Goal: Information Seeking & Learning: Find contact information

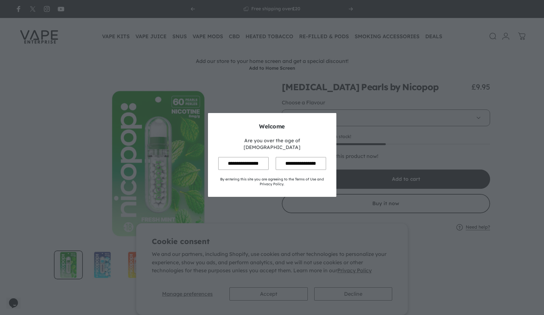
click at [243, 159] on input "**********" at bounding box center [243, 163] width 50 height 13
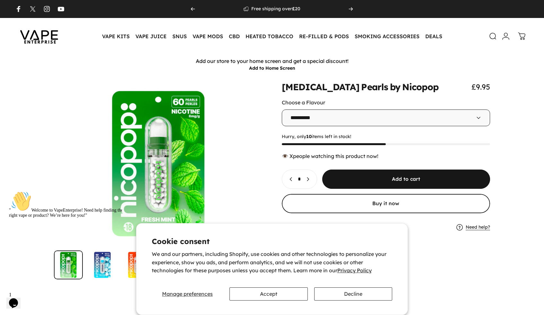
click at [322, 117] on select "**********" at bounding box center [386, 117] width 209 height 17
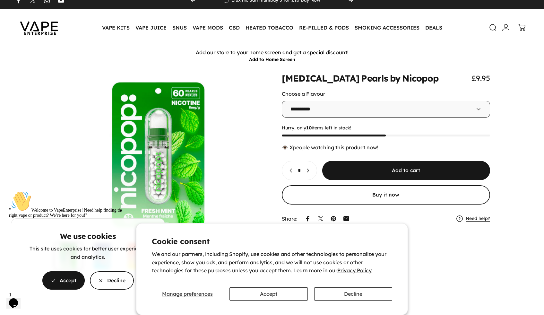
scroll to position [13, 0]
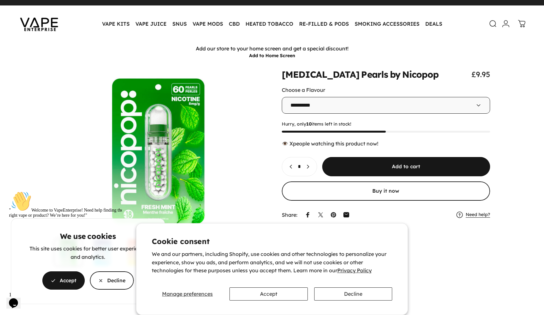
click at [307, 102] on cookie-banner "We use cookies This site uses cookies for better user experience and analytics.…" at bounding box center [272, 157] width 544 height 315
click at [307, 106] on cookie-banner "We use cookies This site uses cookies for better user experience and analytics.…" at bounding box center [272, 157] width 544 height 315
click at [425, 110] on cookie-banner "We use cookies This site uses cookies for better user experience and analytics.…" at bounding box center [272, 157] width 544 height 315
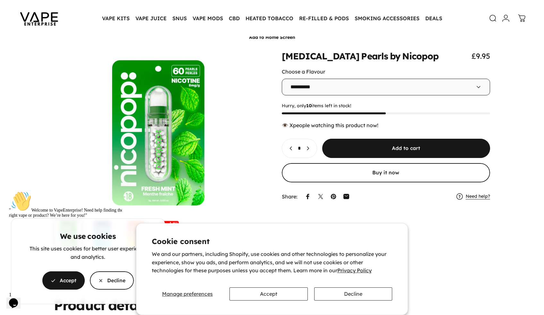
scroll to position [33, 0]
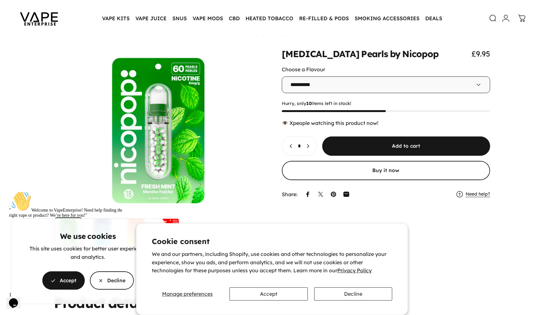
click at [476, 84] on cookie-banner "We use cookies This site uses cookies for better user experience and analytics.…" at bounding box center [272, 157] width 544 height 315
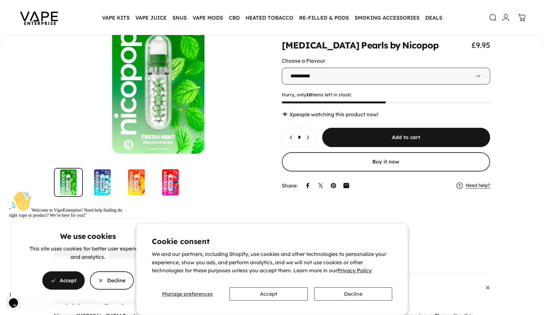
scroll to position [81, 0]
click at [343, 73] on cookie-banner "We use cookies This site uses cookies for better user experience and analytics.…" at bounding box center [272, 157] width 544 height 315
click at [344, 73] on cookie-banner "We use cookies This site uses cookies for better user experience and analytics.…" at bounding box center [272, 157] width 544 height 315
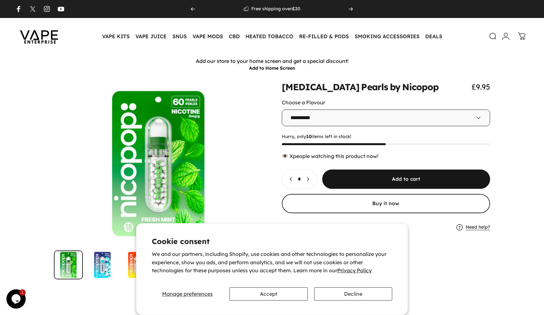
click at [480, 119] on icon at bounding box center [478, 118] width 6 height 6
click at [477, 116] on icon at bounding box center [478, 118] width 6 height 6
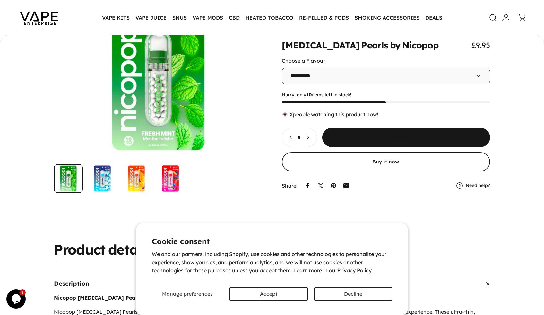
scroll to position [84, 0]
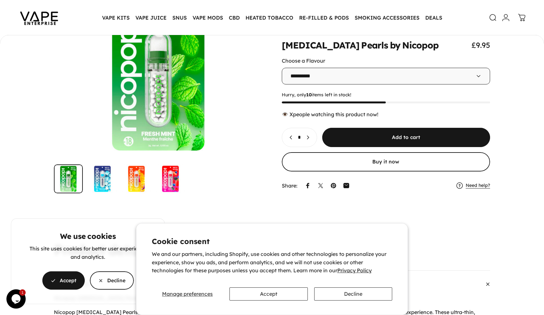
click at [101, 181] on cookie-banner "We use cookies This site uses cookies for better user experience and analytics.…" at bounding box center [272, 157] width 544 height 315
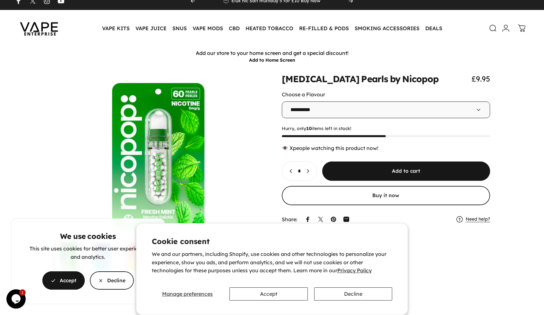
scroll to position [0, 0]
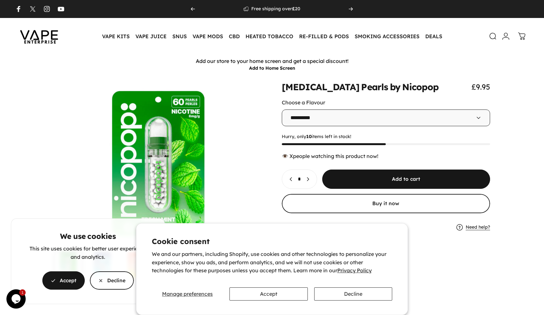
click at [318, 115] on cookie-banner "We use cookies This site uses cookies for better user experience and analytics.…" at bounding box center [272, 157] width 544 height 315
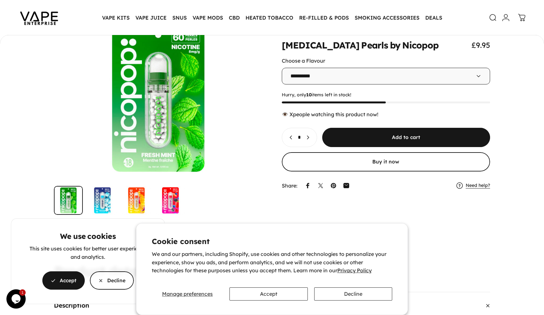
scroll to position [62, 0]
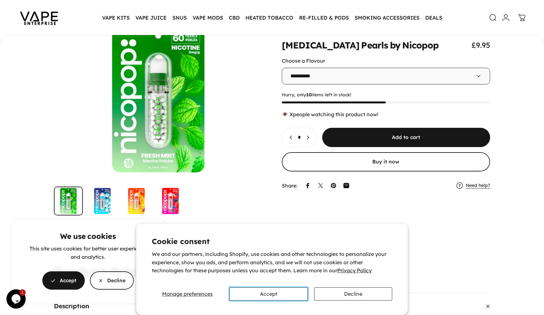
click at [273, 298] on button "Accept" at bounding box center [268, 293] width 78 height 13
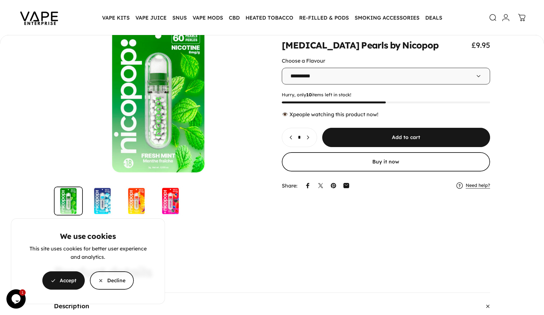
click at [327, 82] on cookie-banner "We use cookies This site uses cookies for better user experience and analytics.…" at bounding box center [272, 157] width 544 height 315
click at [107, 202] on cookie-banner "We use cookies This site uses cookies for better user experience and analytics.…" at bounding box center [272, 157] width 544 height 315
click at [107, 203] on cookie-banner "We use cookies This site uses cookies for better user experience and analytics.…" at bounding box center [272, 157] width 544 height 315
click at [77, 278] on span "button" at bounding box center [64, 280] width 64 height 36
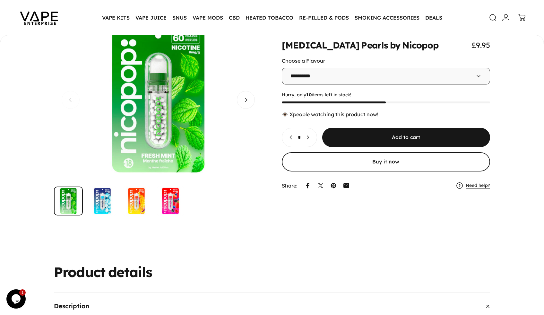
click at [99, 204] on img "Go to item" at bounding box center [102, 200] width 29 height 29
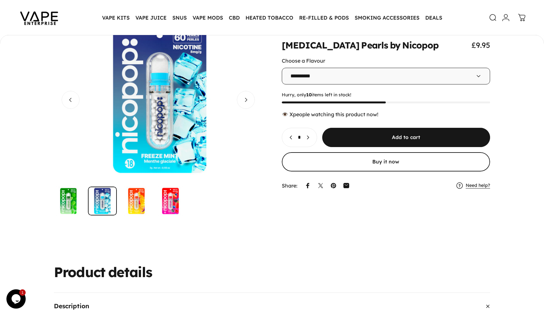
scroll to position [0, 208]
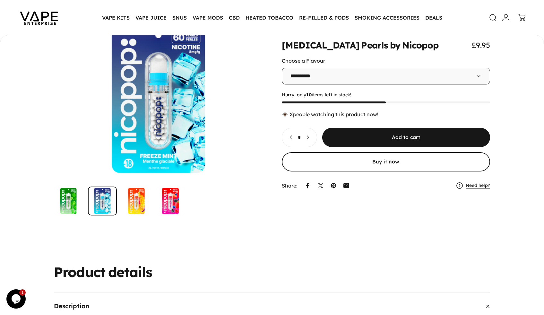
click at [327, 81] on select "**********" at bounding box center [386, 76] width 209 height 17
select select "**********"
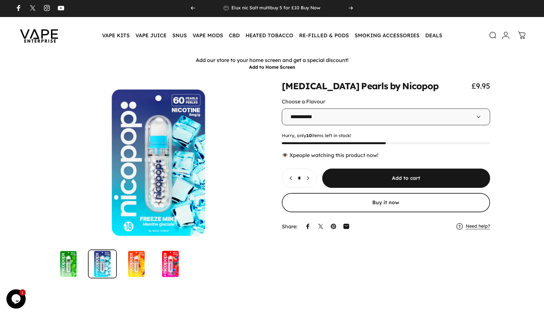
scroll to position [0, 208]
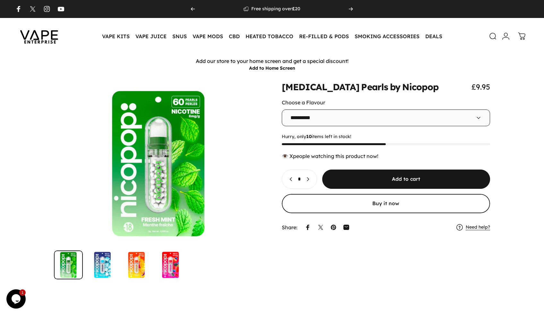
click at [342, 115] on select "**********" at bounding box center [386, 117] width 209 height 17
select select "**********"
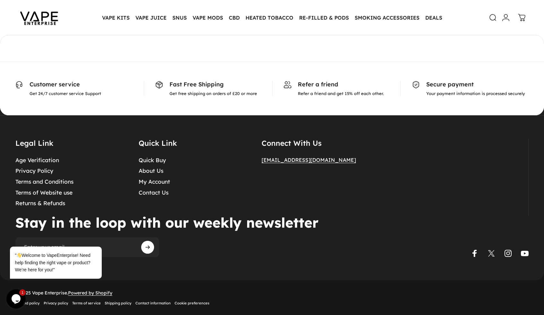
scroll to position [1274, 0]
click at [152, 195] on div "Quick Buy About Us My Account Contact Us" at bounding box center [193, 179] width 108 height 51
click at [154, 194] on link "Contact Us" at bounding box center [154, 192] width 30 height 7
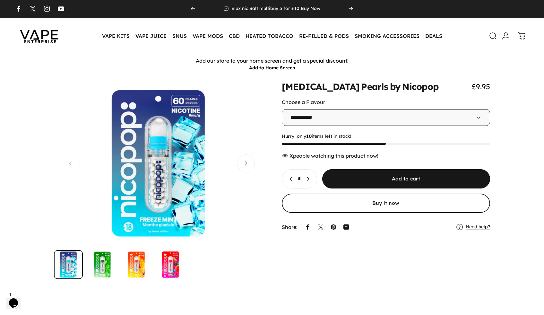
scroll to position [0, 0]
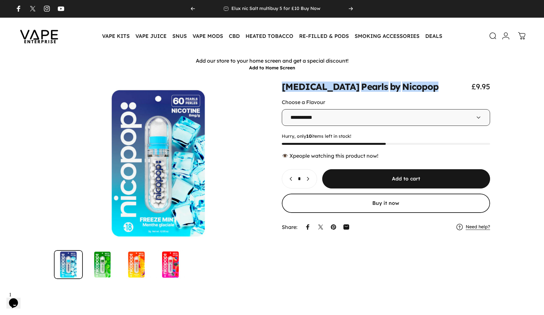
drag, startPoint x: 284, startPoint y: 87, endPoint x: 393, endPoint y: 86, distance: 109.4
click at [399, 87] on div "Nicotine Pearls by Nicopop £9.95" at bounding box center [386, 86] width 209 height 9
click at [402, 91] on animate-element "Nicopop" at bounding box center [420, 86] width 36 height 9
drag, startPoint x: 397, startPoint y: 87, endPoint x: 297, endPoint y: 87, distance: 99.8
click at [284, 88] on split-words "Nicotine Pearls by Nicopop" at bounding box center [360, 86] width 157 height 9
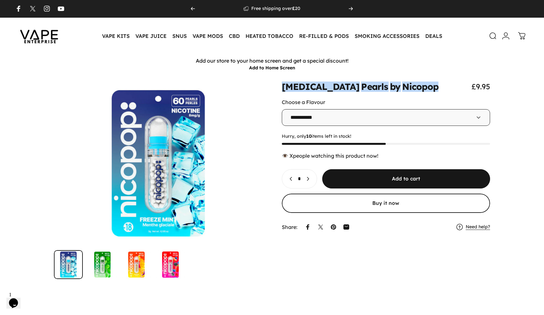
copy split-words "Nicotine Pearls by Nicopop"
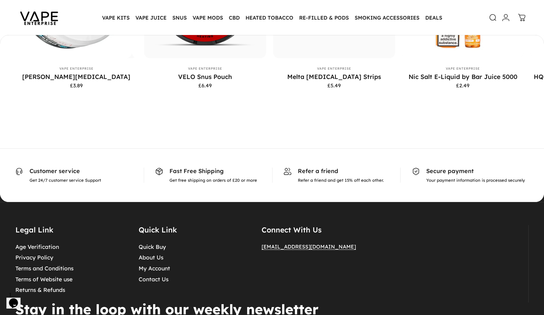
scroll to position [1266, 0]
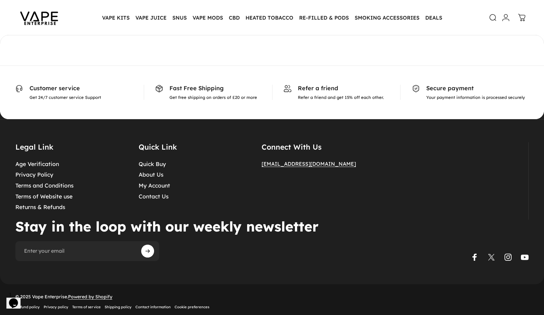
click at [20, 92] on icon at bounding box center [19, 89] width 8 height 8
click at [71, 100] on p "Get 24/7 customer service Support" at bounding box center [66, 97] width 72 height 5
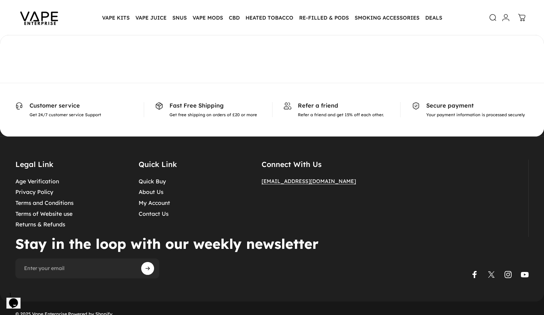
scroll to position [1274, 0]
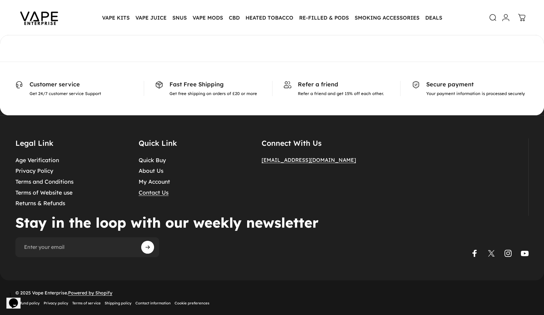
click at [160, 193] on link "Contact Us" at bounding box center [154, 192] width 30 height 7
